Goal: Complete application form

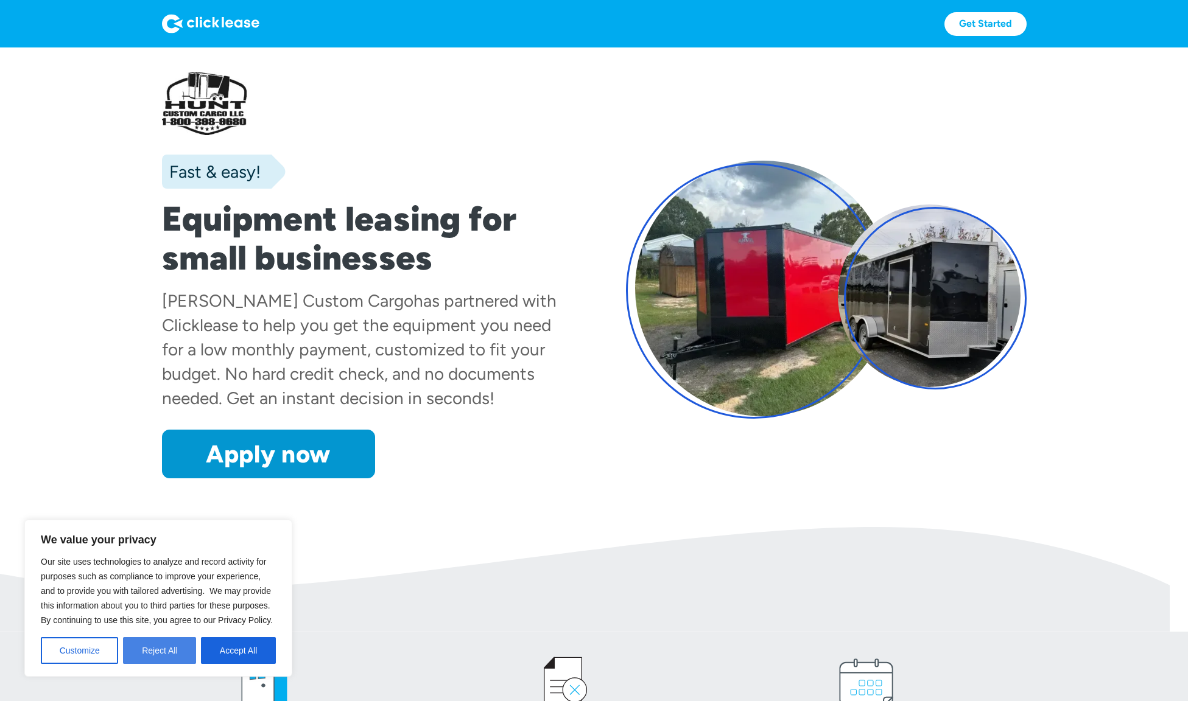
click at [162, 649] on button "Reject All" at bounding box center [159, 650] width 73 height 27
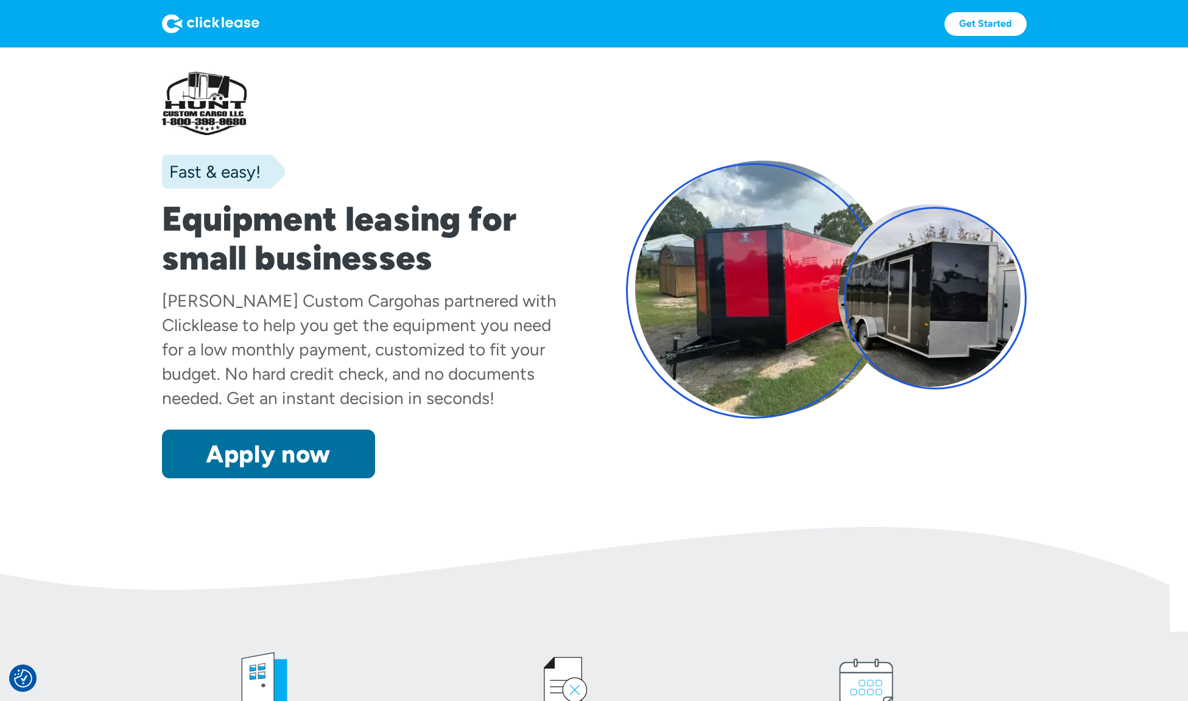
click at [295, 464] on link "Apply now" at bounding box center [268, 454] width 213 height 49
